Goal: Information Seeking & Learning: Learn about a topic

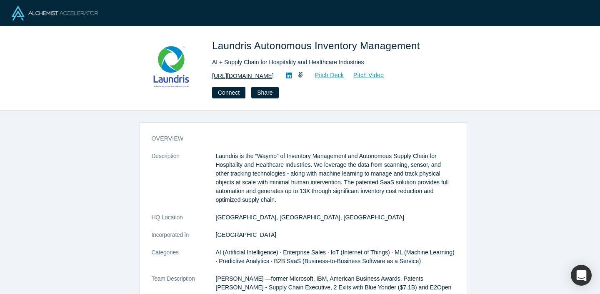
click at [234, 77] on link "https://www.laundris.com" at bounding box center [243, 76] width 62 height 9
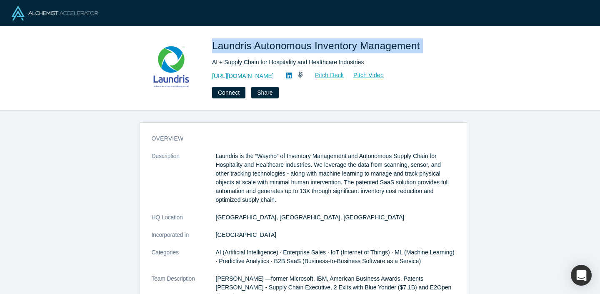
drag, startPoint x: 207, startPoint y: 42, endPoint x: 426, endPoint y: 45, distance: 219.3
click at [426, 45] on div "Laundris Autonomous Inventory Management AI + Supply Chain for Hospitality and …" at bounding box center [300, 68] width 328 height 60
copy span "Laundris Autonomous Inventory Management"
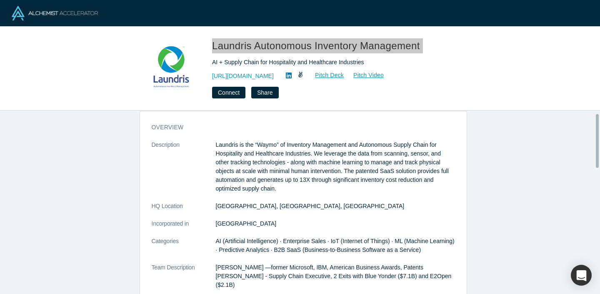
scroll to position [11, 0]
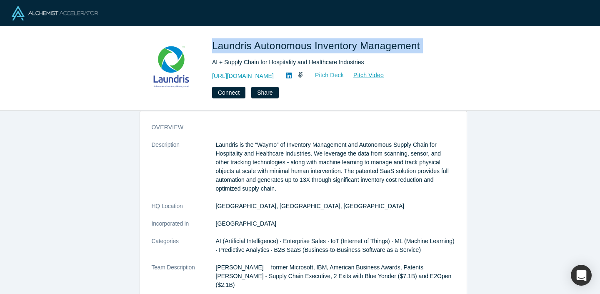
click at [327, 75] on link "Pitch Deck" at bounding box center [325, 75] width 38 height 10
click at [381, 73] on link "Pitch Video" at bounding box center [364, 75] width 40 height 10
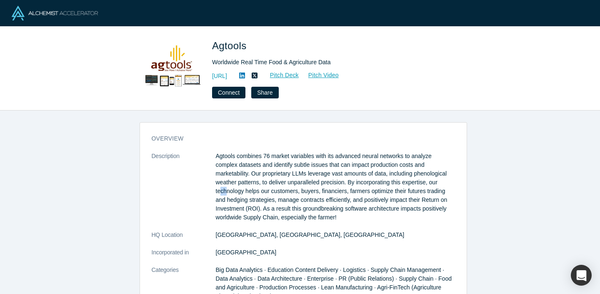
drag, startPoint x: 217, startPoint y: 192, endPoint x: 226, endPoint y: 192, distance: 8.8
click at [226, 192] on p "Agtools combines 76 market variables with its advanced neural networks to analy…" at bounding box center [335, 187] width 239 height 70
click at [227, 76] on link "[URL]" at bounding box center [219, 76] width 15 height 9
click at [241, 161] on p "Agtools combines 76 market variables with its advanced neural networks to analy…" at bounding box center [335, 187] width 239 height 70
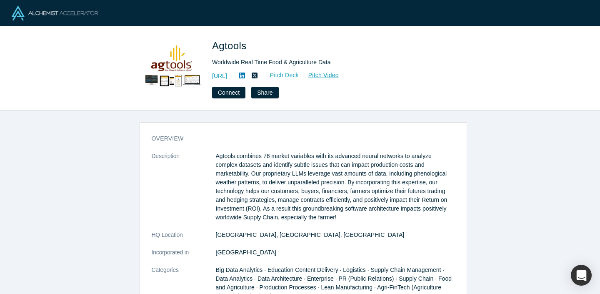
click at [299, 76] on link "Pitch Deck" at bounding box center [280, 75] width 38 height 10
click at [339, 74] on link "Pitch Video" at bounding box center [319, 75] width 40 height 10
click at [245, 159] on p "Agtools combines 76 market variables with its advanced neural networks to analy…" at bounding box center [335, 187] width 239 height 70
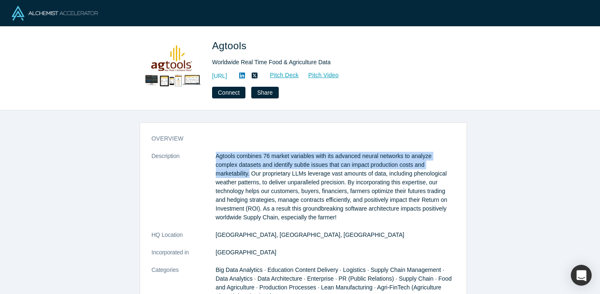
drag, startPoint x: 207, startPoint y: 153, endPoint x: 248, endPoint y: 173, distance: 46.2
copy dl "Agtools combines 76 market variables with its advanced neural networks to analy…"
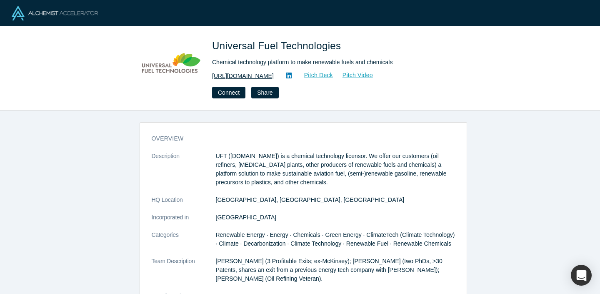
click at [232, 77] on link "[URL][DOMAIN_NAME]" at bounding box center [243, 76] width 62 height 9
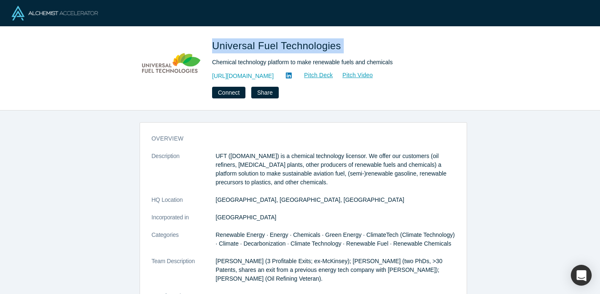
drag, startPoint x: 210, startPoint y: 43, endPoint x: 346, endPoint y: 50, distance: 135.7
click at [346, 50] on div "Universal Fuel Technologies Chemical technology platform to make renewable fuel…" at bounding box center [300, 68] width 328 height 60
copy span "Universal Fuel Technologies"
click at [319, 75] on link "Pitch Deck" at bounding box center [314, 75] width 38 height 10
click at [341, 77] on link "Pitch Video" at bounding box center [354, 75] width 40 height 10
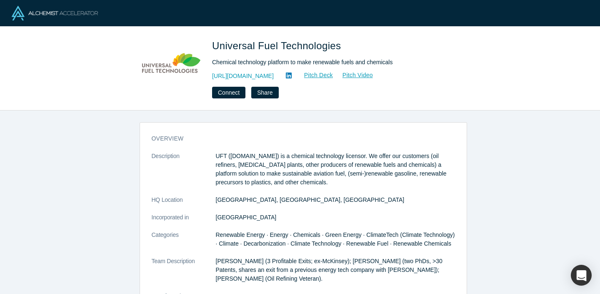
click at [279, 158] on p "UFT (unifuel.tech) is a chemical technology licensor. We offer our customers (o…" at bounding box center [335, 169] width 239 height 35
click at [304, 158] on p "UFT (unifuel.tech) is a chemical technology licensor. We offer our customers (o…" at bounding box center [335, 169] width 239 height 35
click at [335, 158] on p "UFT (unifuel.tech) is a chemical technology licensor. We offer our customers (o…" at bounding box center [335, 169] width 239 height 35
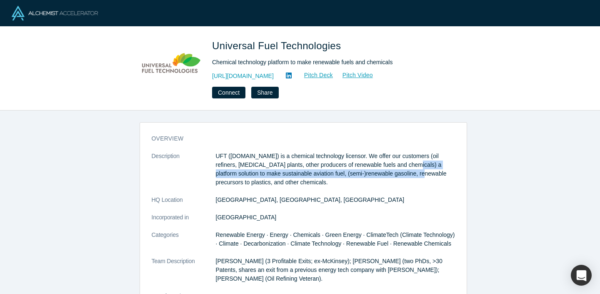
drag, startPoint x: 389, startPoint y: 166, endPoint x: 393, endPoint y: 173, distance: 7.5
click at [393, 173] on p "UFT (unifuel.tech) is a chemical technology licensor. We offer our customers (o…" at bounding box center [335, 169] width 239 height 35
drag, startPoint x: 385, startPoint y: 166, endPoint x: 392, endPoint y: 176, distance: 13.0
click at [392, 176] on p "UFT (unifuel.tech) is a chemical technology licensor. We offer our customers (o…" at bounding box center [335, 169] width 239 height 35
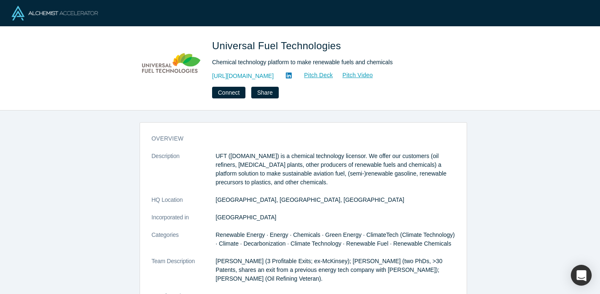
click at [274, 153] on p "UFT (unifuel.tech) is a chemical technology licensor. We offer our customers (o…" at bounding box center [335, 169] width 239 height 35
drag, startPoint x: 270, startPoint y: 155, endPoint x: 313, endPoint y: 158, distance: 43.1
click at [319, 159] on p "UFT (unifuel.tech) is a chemical technology licensor. We offer our customers (o…" at bounding box center [335, 169] width 239 height 35
click at [335, 156] on p "UFT (unifuel.tech) is a chemical technology licensor. We offer our customers (o…" at bounding box center [335, 169] width 239 height 35
drag, startPoint x: 346, startPoint y: 156, endPoint x: 271, endPoint y: 158, distance: 74.7
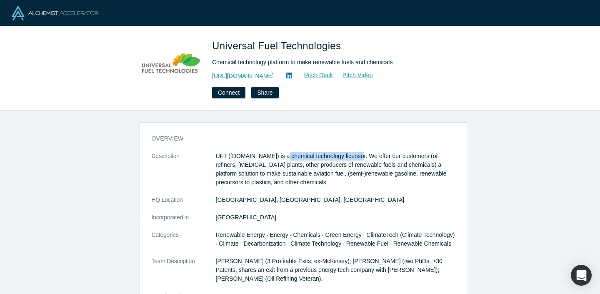
click at [271, 158] on p "UFT (unifuel.tech) is a chemical technology licensor. We offer our customers (o…" at bounding box center [335, 169] width 239 height 35
copy p "chemical technology licensor"
click at [361, 157] on p "UFT (unifuel.tech) is a chemical technology licensor. We offer our customers (o…" at bounding box center [335, 169] width 239 height 35
click at [389, 174] on p "UFT (unifuel.tech) is a chemical technology licensor. We offer our customers (o…" at bounding box center [335, 169] width 239 height 35
click at [300, 177] on p "UFT (unifuel.tech) is a chemical technology licensor. We offer our customers (o…" at bounding box center [335, 169] width 239 height 35
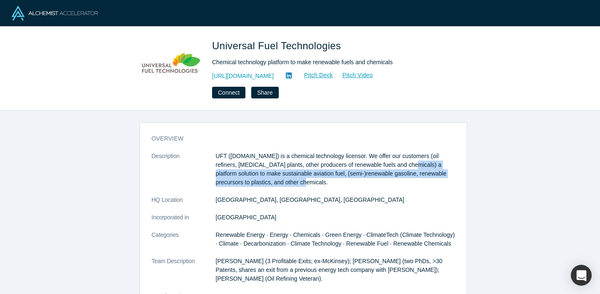
drag, startPoint x: 385, startPoint y: 163, endPoint x: 396, endPoint y: 182, distance: 21.5
click at [396, 182] on p "UFT (unifuel.tech) is a chemical technology licensor. We offer our customers (o…" at bounding box center [335, 169] width 239 height 35
copy p "a platform solution to make sustainable aviation fuel, (semi-)renewable gasolin…"
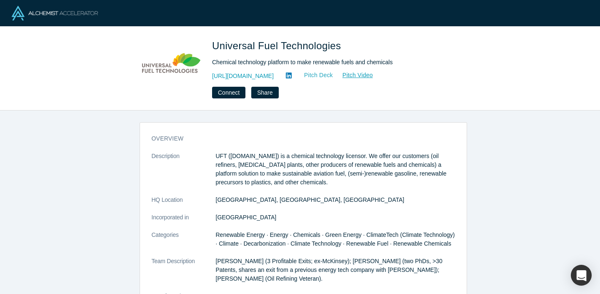
drag, startPoint x: 314, startPoint y: 69, endPoint x: 309, endPoint y: 74, distance: 7.1
click at [312, 70] on div "Universal Fuel Technologies Chemical technology platform to make renewable fuel…" at bounding box center [328, 68] width 233 height 60
click at [308, 75] on link "Pitch Deck" at bounding box center [314, 75] width 38 height 10
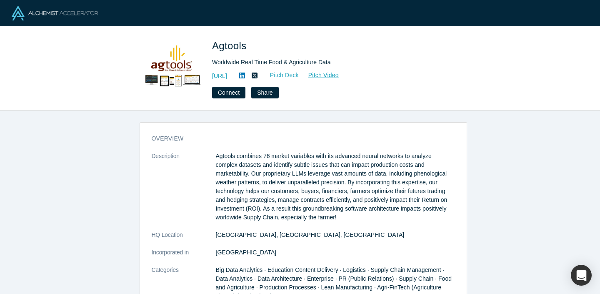
click at [299, 78] on link "Pitch Deck" at bounding box center [280, 75] width 38 height 10
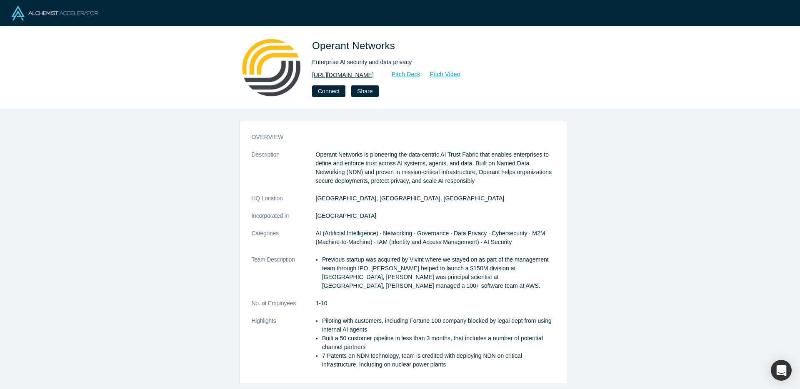
click at [343, 74] on link "[URL][DOMAIN_NAME]" at bounding box center [343, 75] width 62 height 9
drag, startPoint x: 311, startPoint y: 44, endPoint x: 409, endPoint y: 48, distance: 97.6
click at [409, 48] on div "Operant Networks Enterprise AI security and data privacy [URL][DOMAIN_NAME] Pit…" at bounding box center [400, 67] width 328 height 59
copy span "Operant Networks"
click at [461, 74] on link "Pitch Video" at bounding box center [441, 75] width 40 height 10
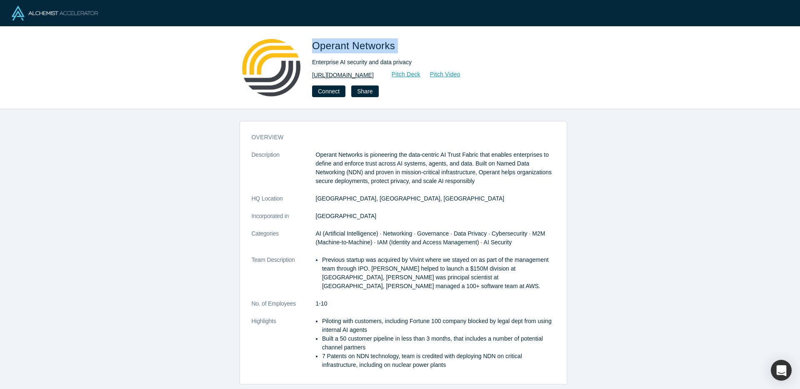
click at [374, 76] on link "http://www.operantnetworks.com/" at bounding box center [343, 75] width 62 height 9
click at [421, 71] on link "Pitch Deck" at bounding box center [402, 75] width 38 height 10
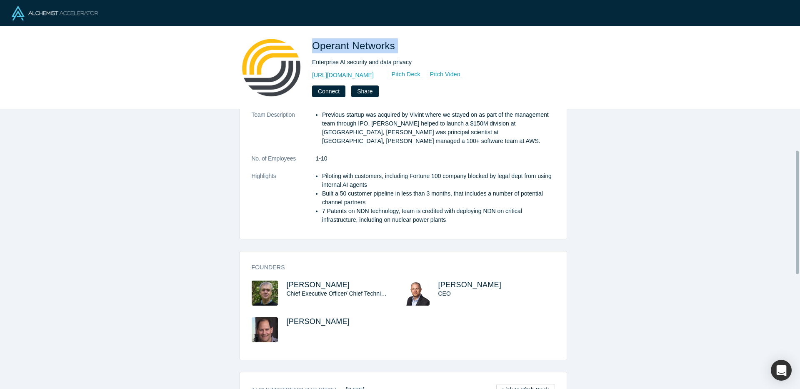
scroll to position [158, 0]
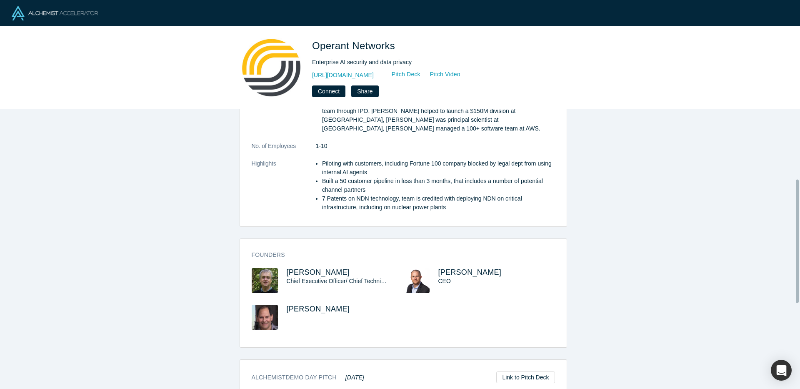
drag, startPoint x: 452, startPoint y: 263, endPoint x: 482, endPoint y: 264, distance: 30.4
click at [483, 268] on div "Keith Rose CEO" at bounding box center [480, 286] width 152 height 37
drag, startPoint x: 482, startPoint y: 264, endPoint x: 449, endPoint y: 263, distance: 32.5
click at [449, 268] on h3 "Keith Rose" at bounding box center [490, 272] width 102 height 9
click at [449, 268] on span "Keith Rose" at bounding box center [470, 272] width 63 height 8
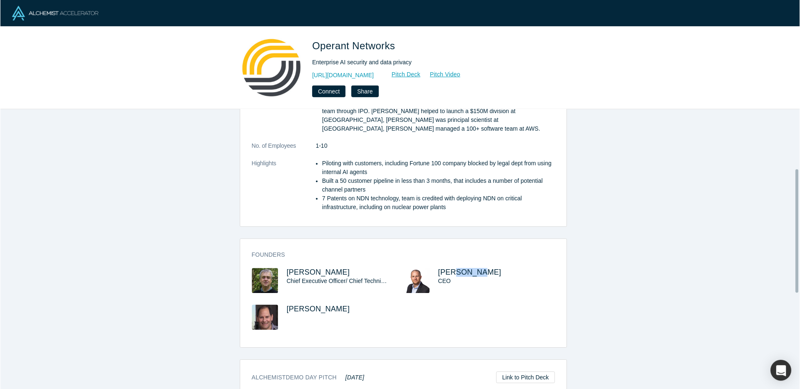
scroll to position [0, 0]
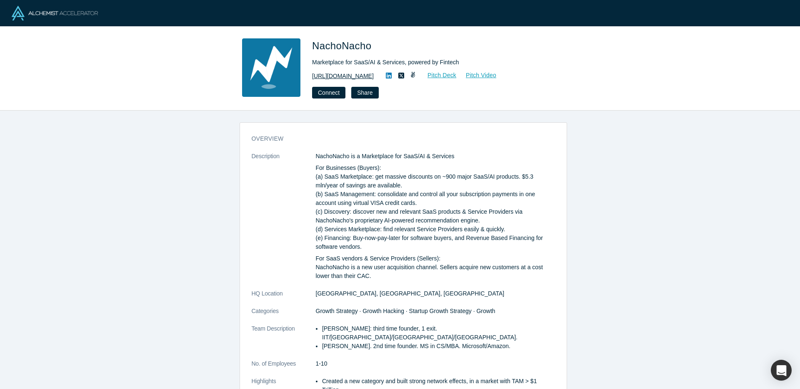
click at [349, 74] on link "https://nachonacho.com" at bounding box center [343, 76] width 62 height 9
click at [439, 74] on link "Pitch Deck" at bounding box center [438, 75] width 38 height 10
click at [477, 75] on link "Pitch Video" at bounding box center [477, 75] width 40 height 10
click at [357, 161] on div "NachoNacho is a Marketplace for SaaS/AI & Services For Businesses (Buyers): (a)…" at bounding box center [435, 216] width 239 height 128
drag, startPoint x: 359, startPoint y: 155, endPoint x: 465, endPoint y: 161, distance: 106.5
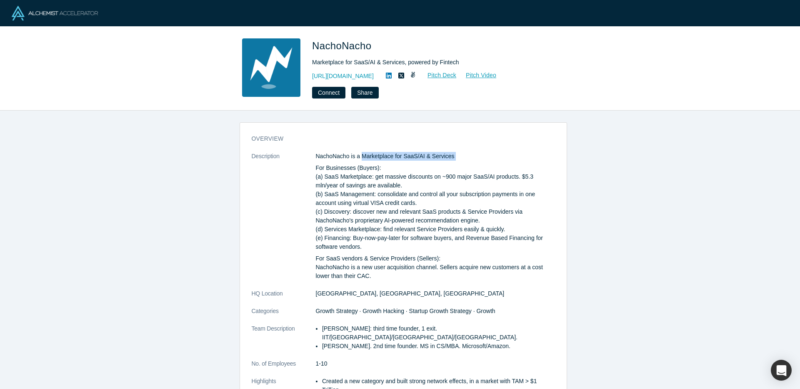
click at [465, 161] on div "NachoNacho is a Marketplace for SaaS/AI & Services For Businesses (Buyers): (a)…" at bounding box center [435, 216] width 239 height 128
copy div "Marketplace for SaaS/AI & Services"
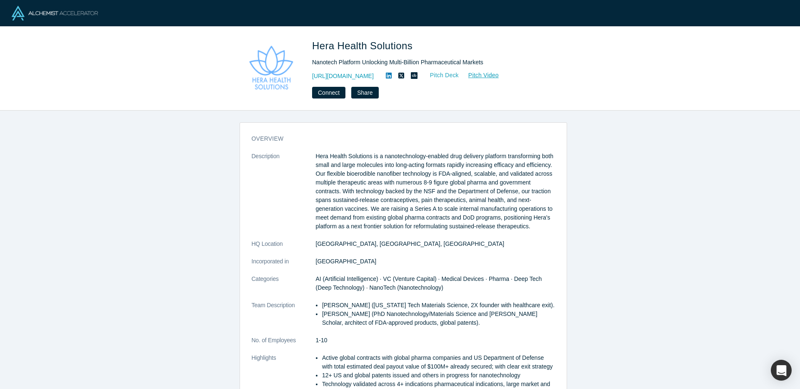
click at [459, 73] on link "Pitch Deck" at bounding box center [440, 75] width 38 height 10
click at [374, 79] on link "https://www.herahealthsolutions.com/" at bounding box center [343, 76] width 62 height 9
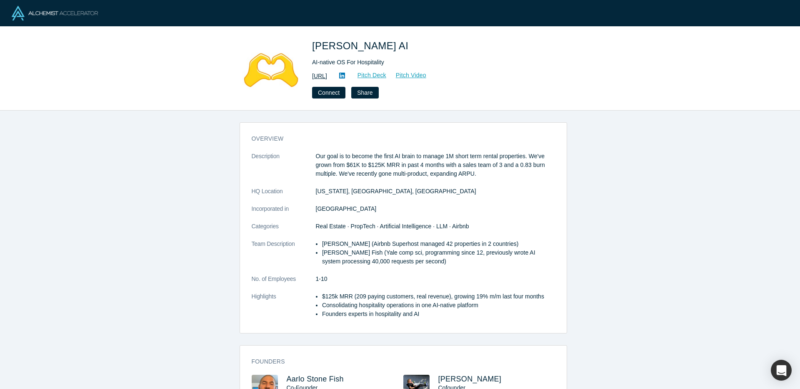
click at [327, 80] on link "[URL]" at bounding box center [319, 76] width 15 height 9
click at [387, 74] on link "Pitch Deck" at bounding box center [368, 75] width 38 height 10
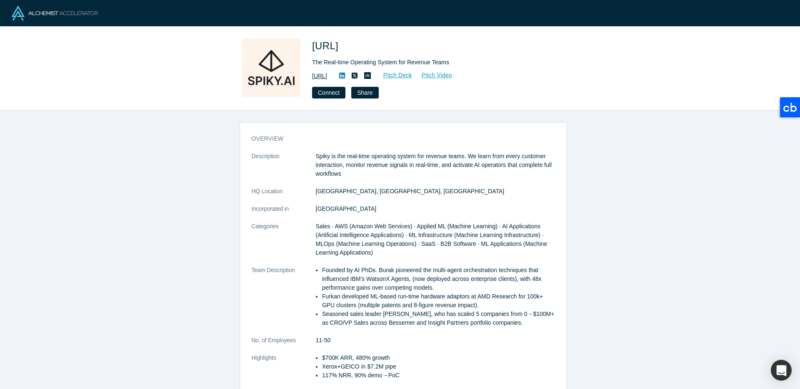
click at [327, 74] on link "[URL]" at bounding box center [319, 76] width 15 height 9
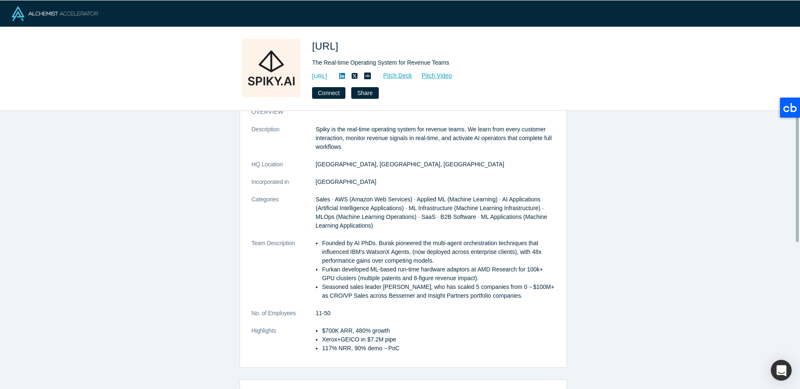
scroll to position [145, 0]
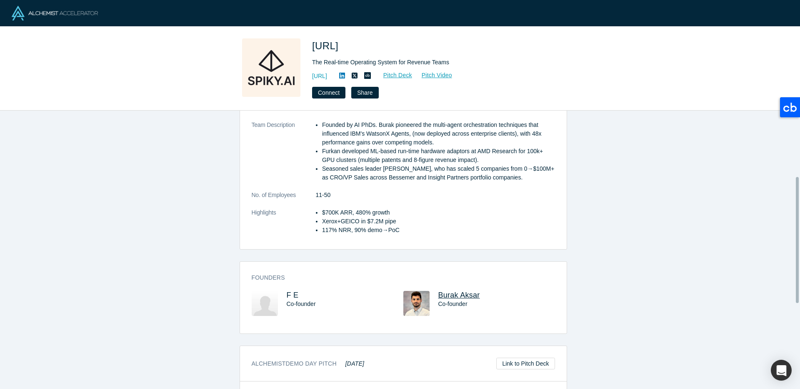
click at [449, 295] on span "Burak Aksar" at bounding box center [460, 295] width 42 height 8
click at [288, 294] on span "F E" at bounding box center [293, 295] width 12 height 8
click at [413, 76] on link "Pitch Deck" at bounding box center [393, 75] width 38 height 10
